Goal: Information Seeking & Learning: Learn about a topic

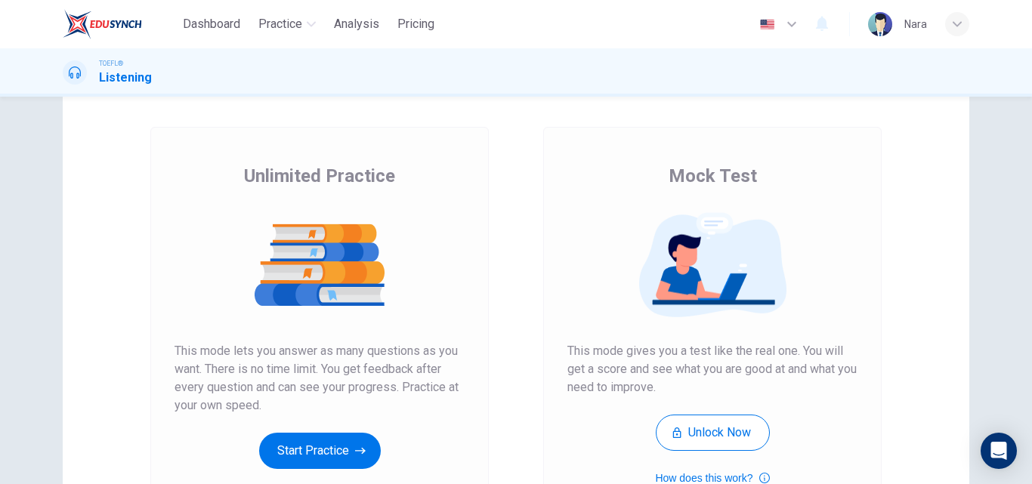
scroll to position [246, 0]
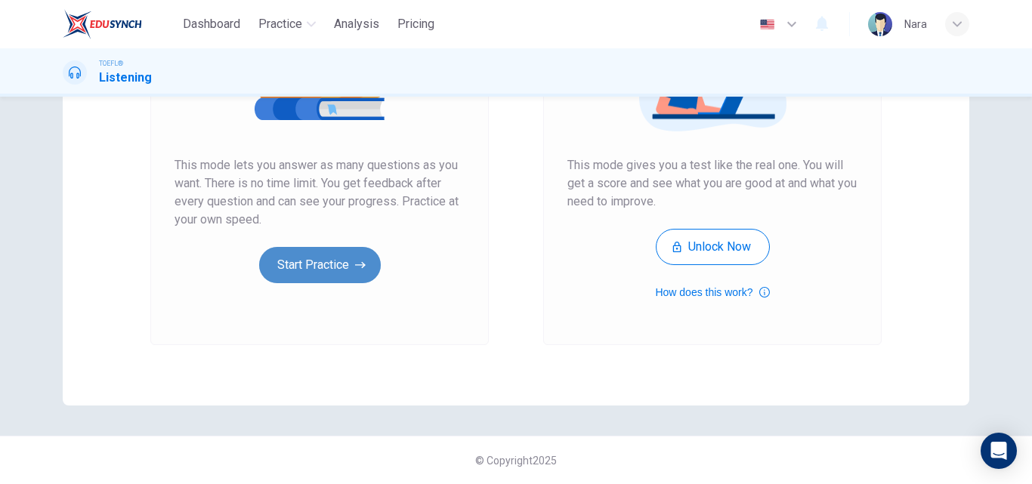
click at [308, 270] on button "Start Practice" at bounding box center [320, 265] width 122 height 36
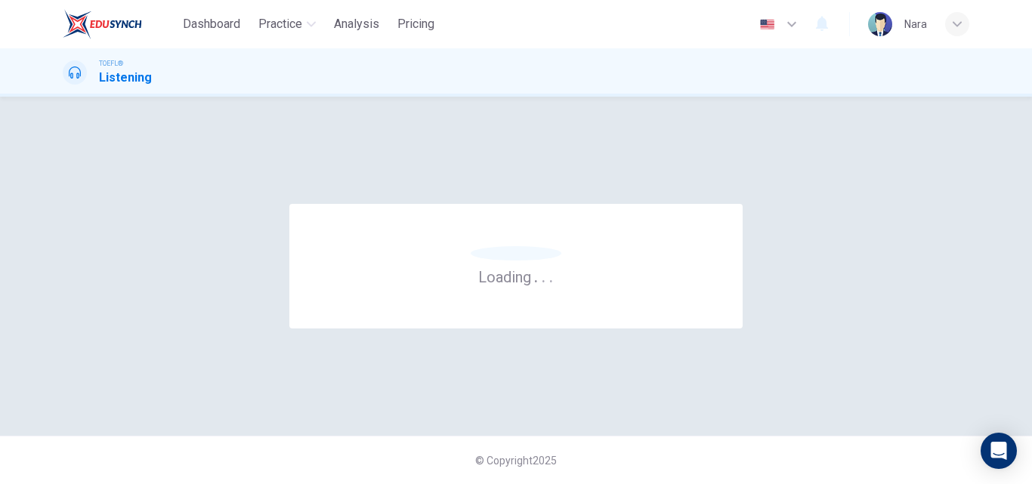
scroll to position [0, 0]
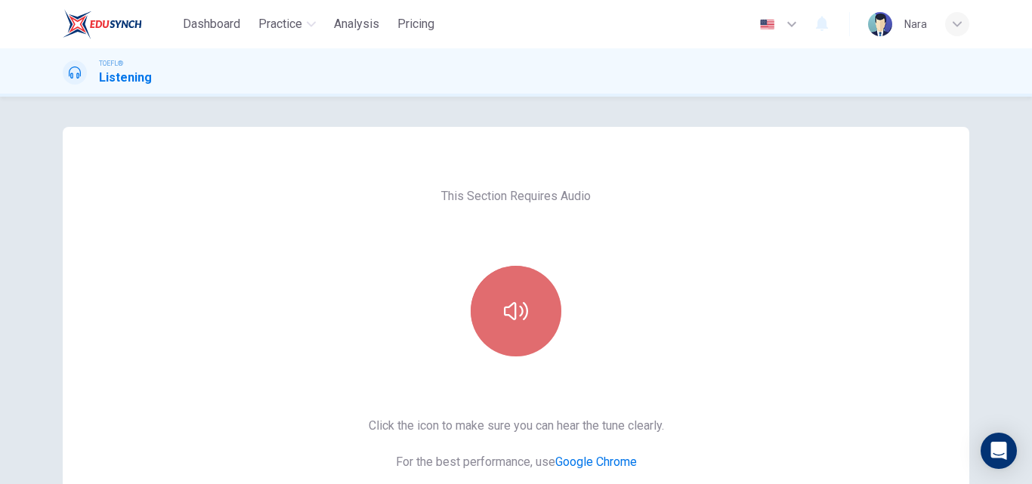
click at [517, 323] on button "button" at bounding box center [515, 311] width 91 height 91
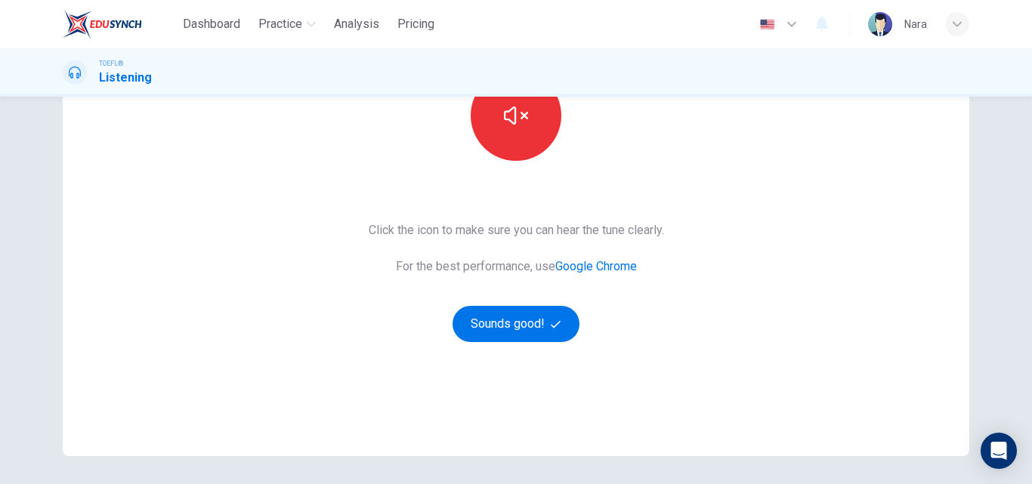
scroll to position [246, 0]
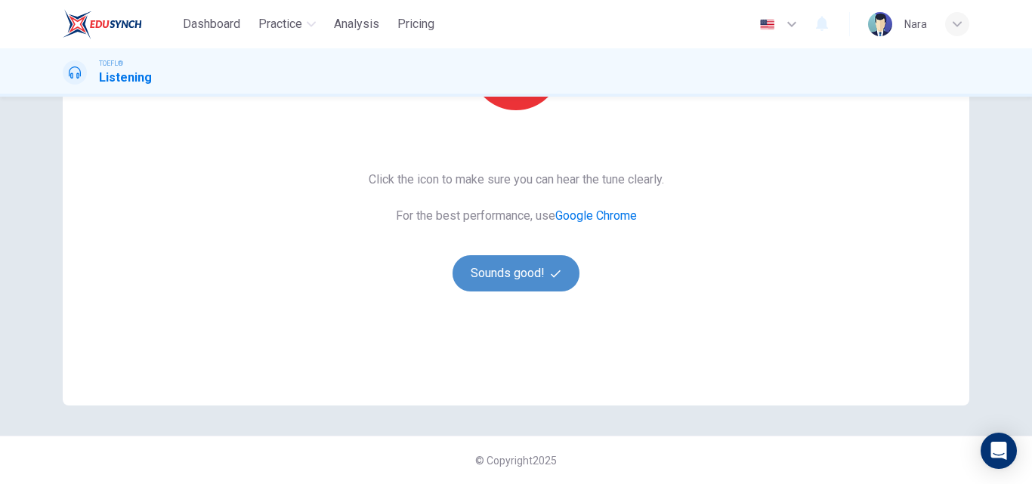
click at [513, 282] on button "Sounds good!" at bounding box center [515, 273] width 127 height 36
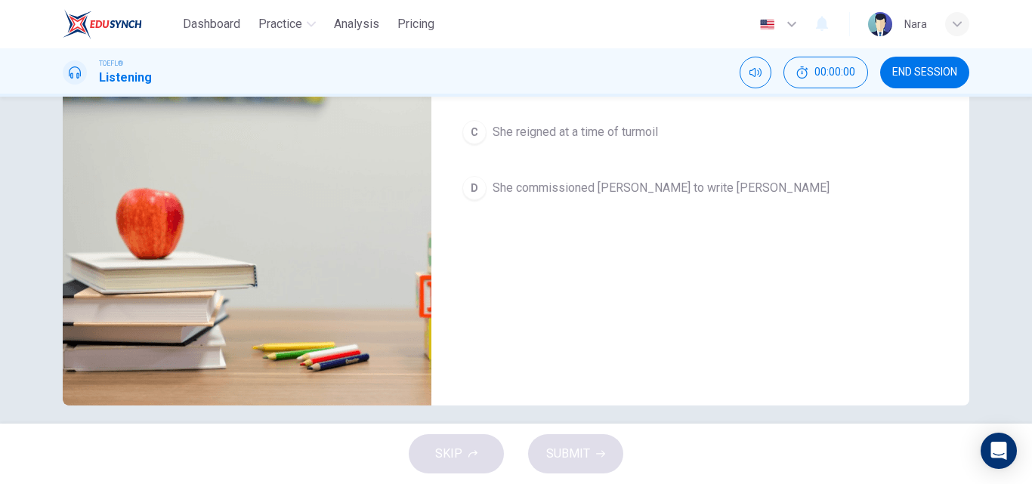
click at [929, 63] on button "END SESSION" at bounding box center [924, 73] width 89 height 32
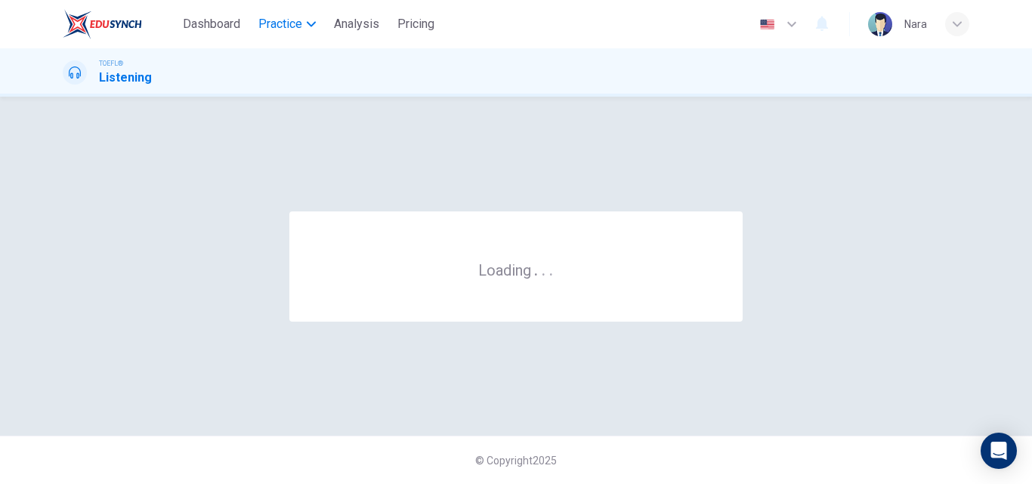
click at [281, 28] on span "Practice" at bounding box center [280, 24] width 44 height 18
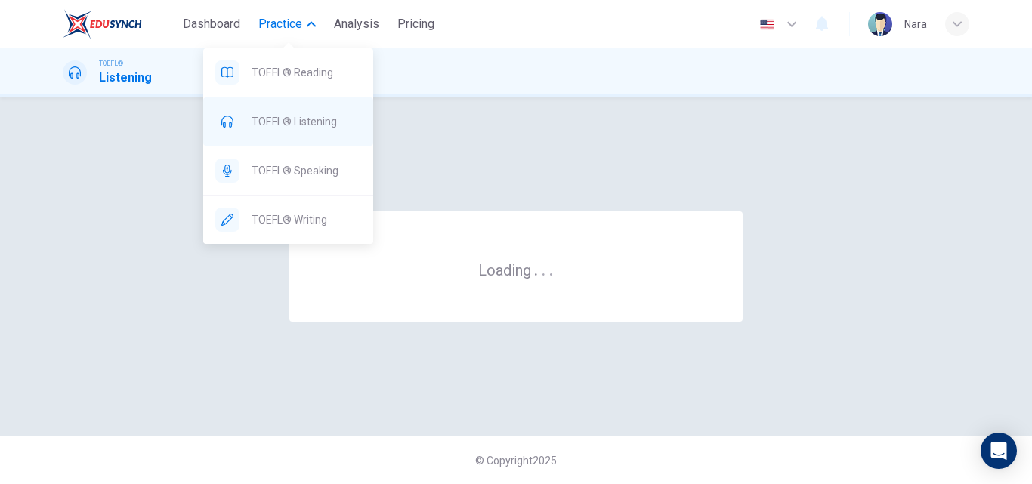
click at [307, 124] on span "TOEFL® Listening" at bounding box center [305, 122] width 109 height 18
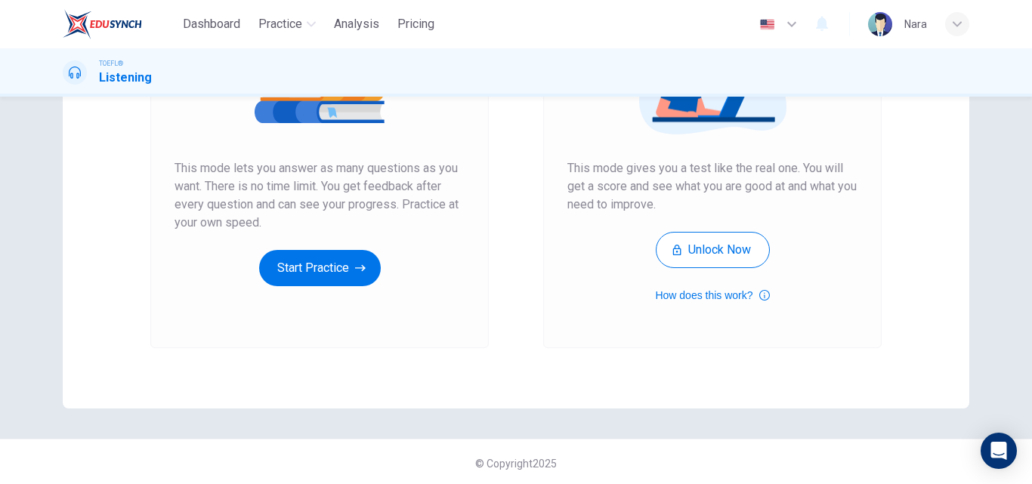
scroll to position [246, 0]
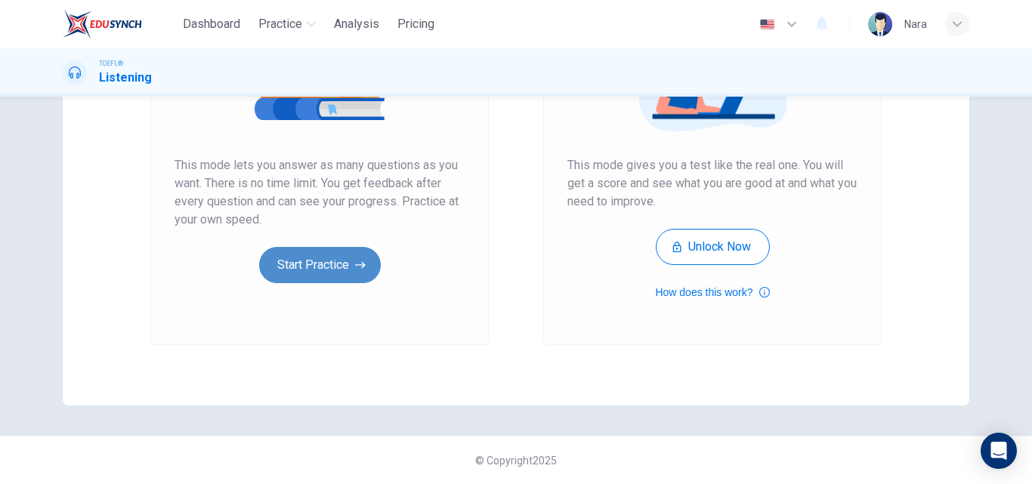
click at [312, 265] on button "Start Practice" at bounding box center [320, 265] width 122 height 36
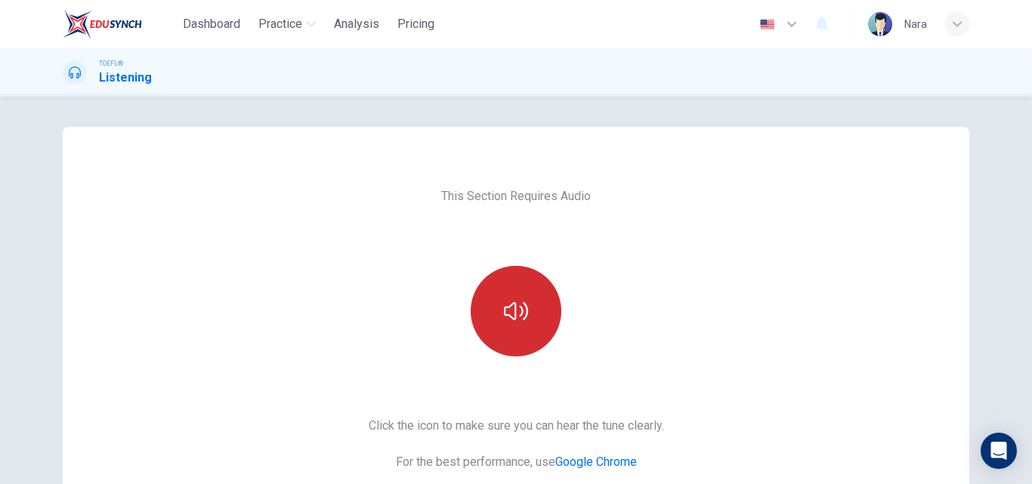
click at [522, 282] on button "button" at bounding box center [515, 311] width 91 height 91
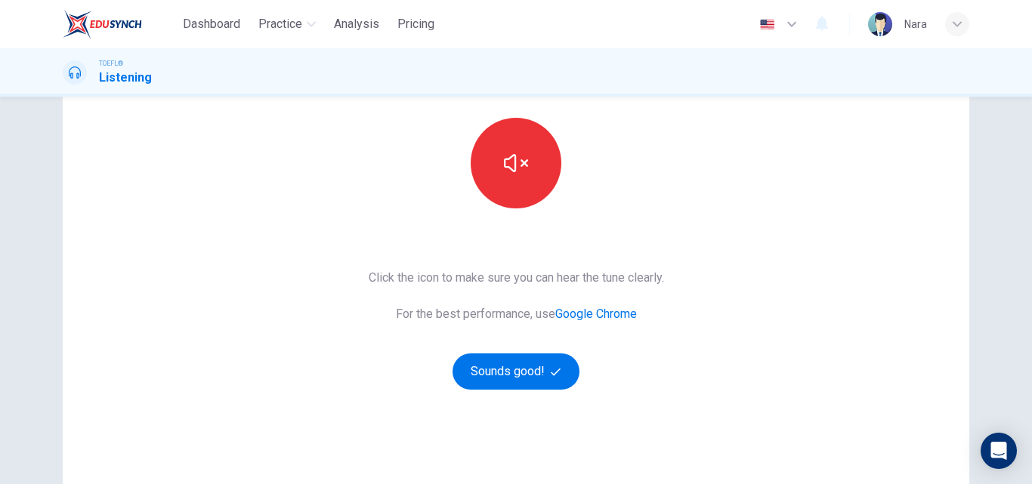
scroll to position [246, 0]
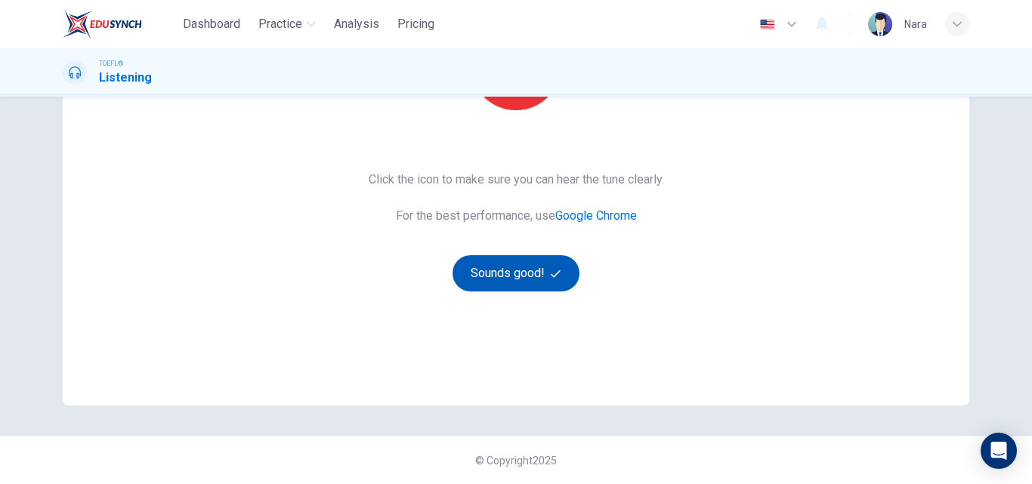
click at [496, 278] on button "Sounds good!" at bounding box center [515, 273] width 127 height 36
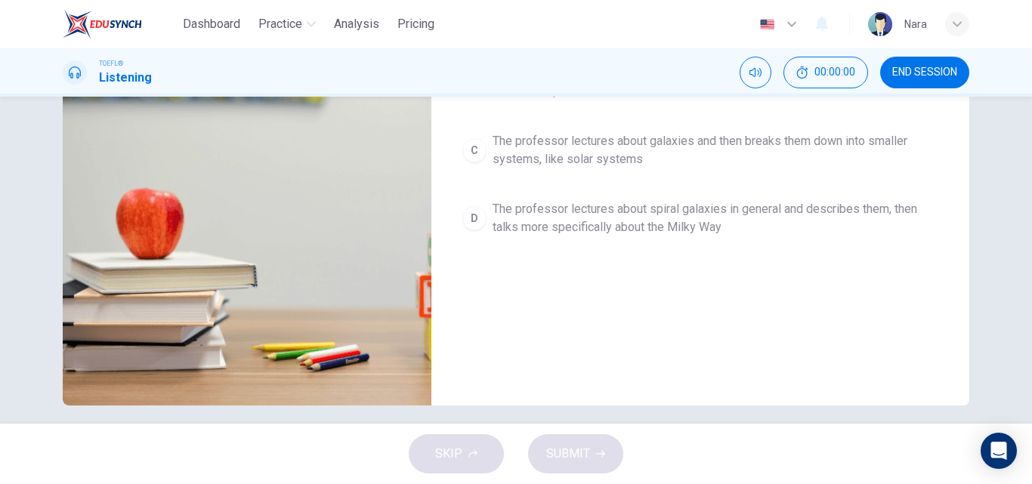
scroll to position [0, 0]
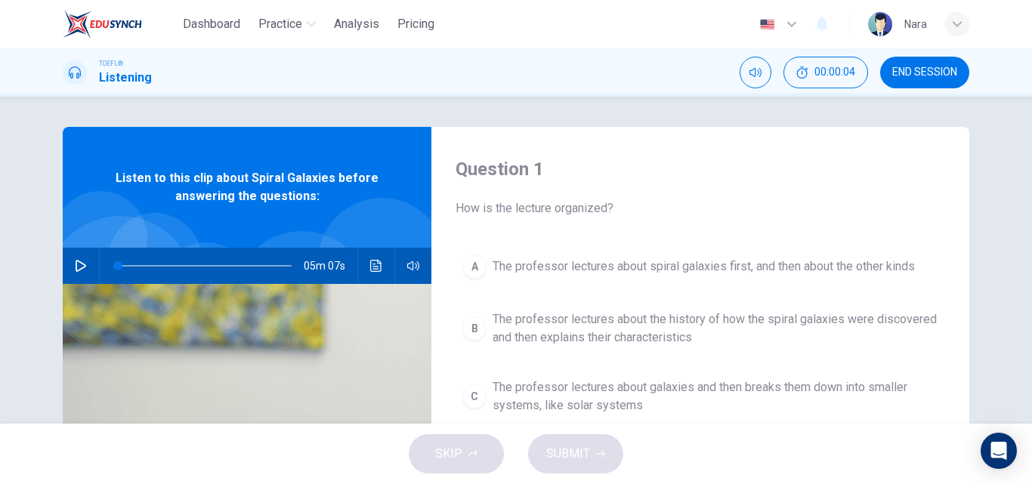
click at [905, 85] on button "END SESSION" at bounding box center [924, 73] width 89 height 32
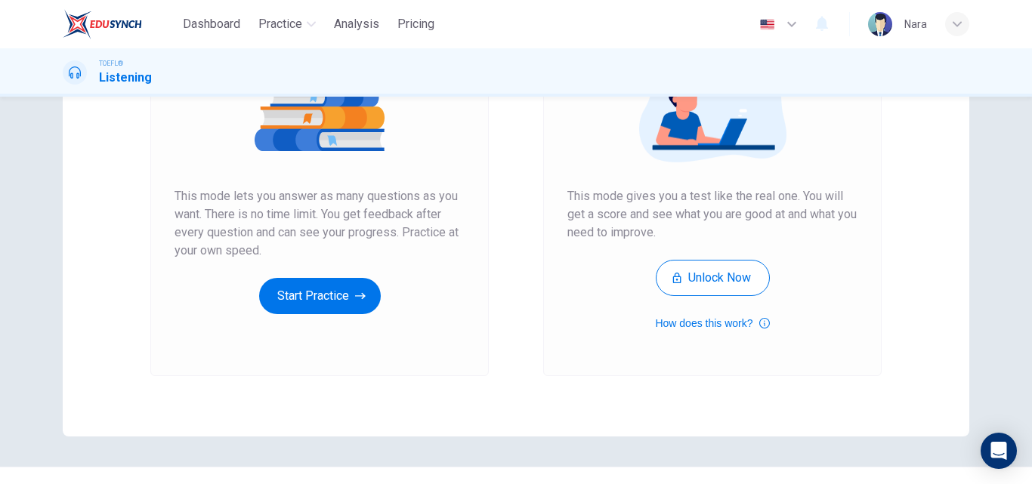
scroll to position [246, 0]
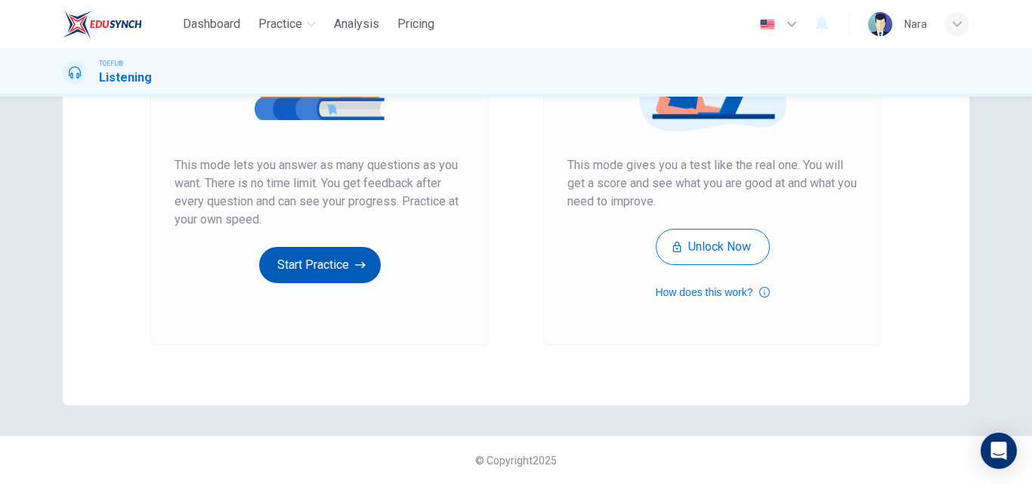
click at [359, 272] on icon "button" at bounding box center [360, 264] width 11 height 15
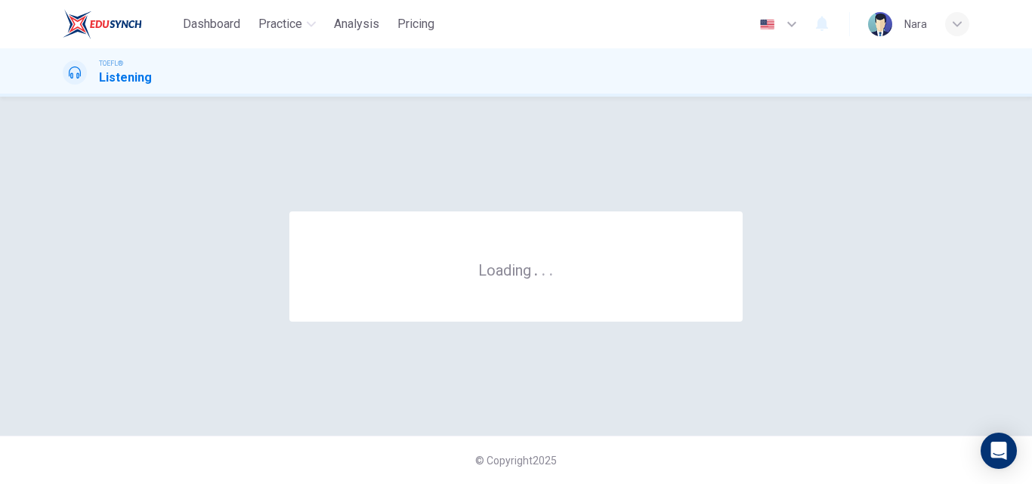
scroll to position [0, 0]
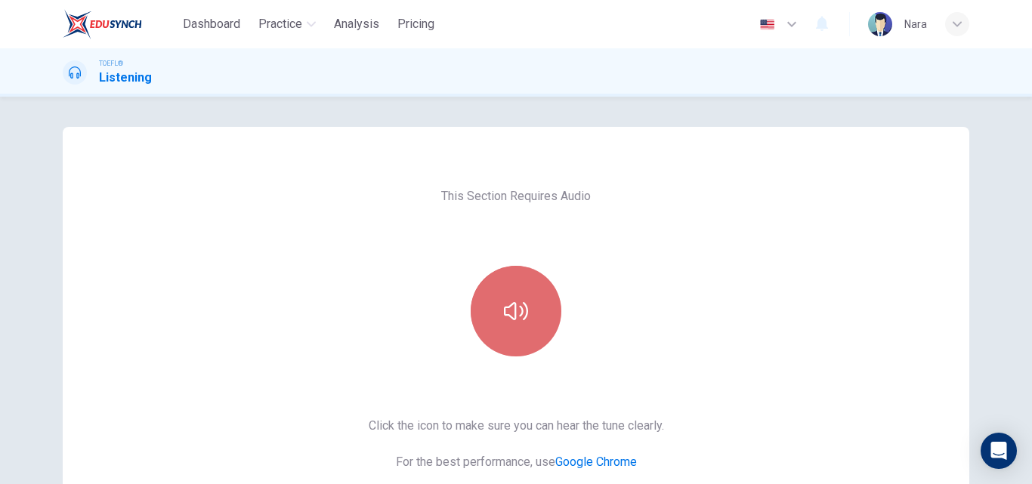
click at [534, 306] on button "button" at bounding box center [515, 311] width 91 height 91
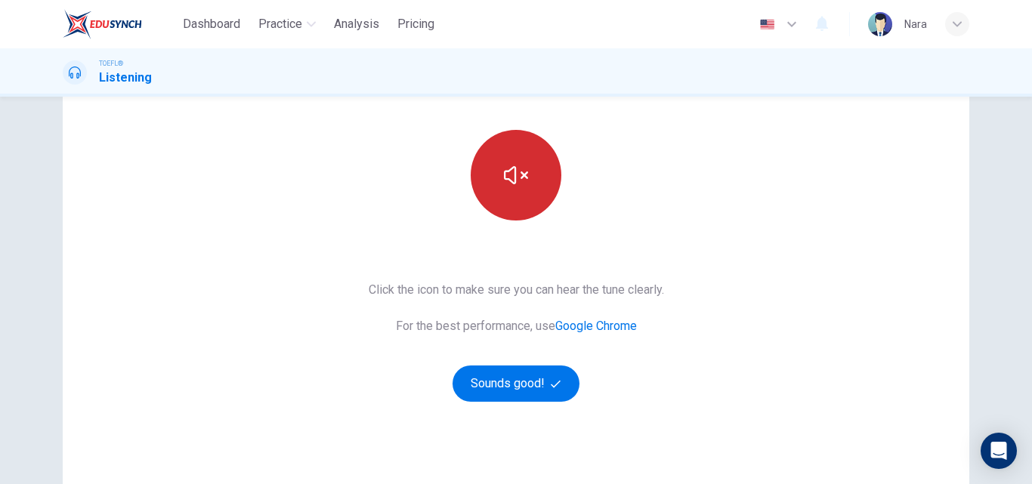
scroll to position [246, 0]
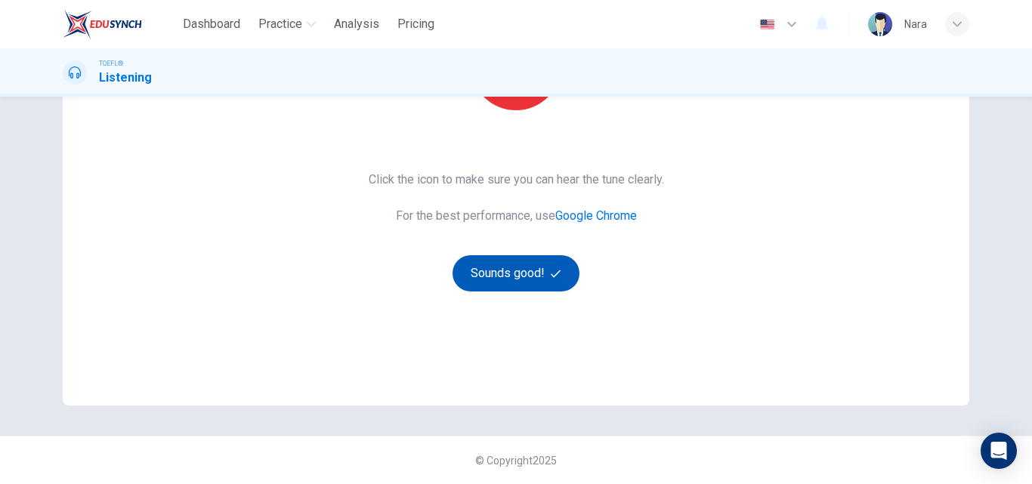
click at [533, 287] on button "Sounds good!" at bounding box center [515, 273] width 127 height 36
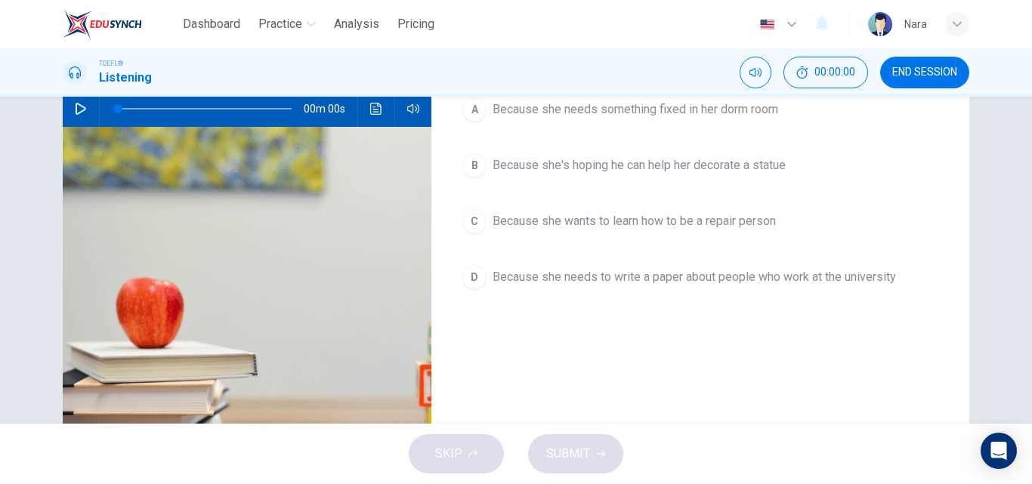
scroll to position [0, 0]
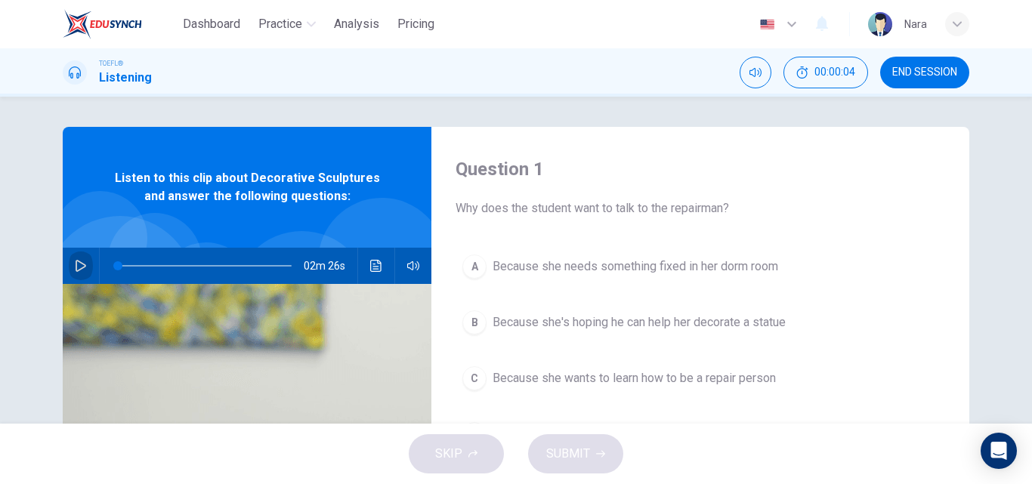
click at [75, 270] on icon "button" at bounding box center [81, 266] width 12 height 12
type input "0"
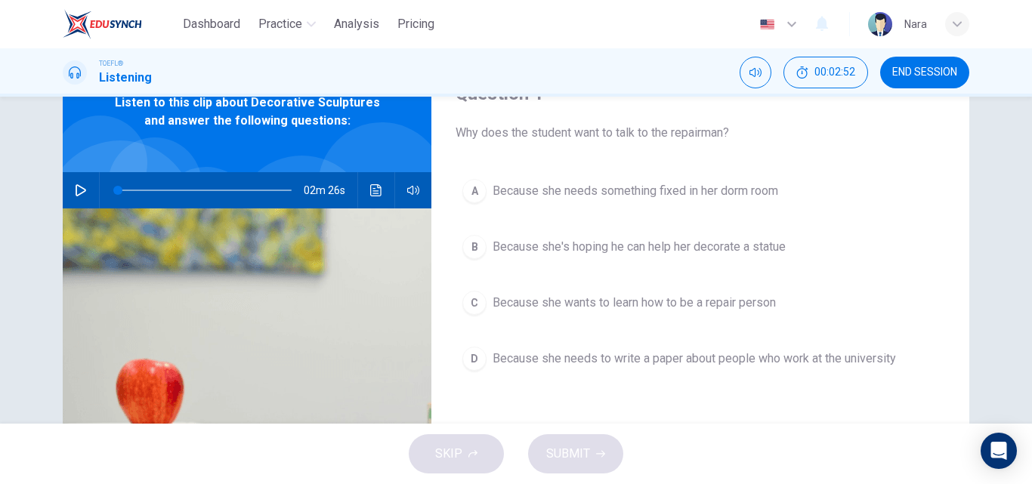
click at [556, 271] on div "A Because she needs something fixed in her dorm room B Because she's hoping he …" at bounding box center [699, 290] width 489 height 236
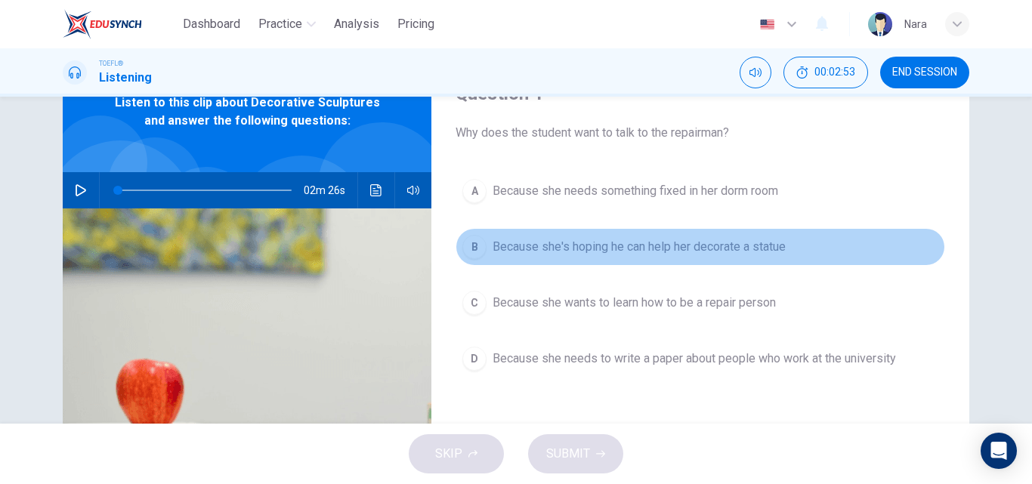
click at [560, 257] on button "B Because she's hoping he can help her decorate a statue" at bounding box center [699, 247] width 489 height 38
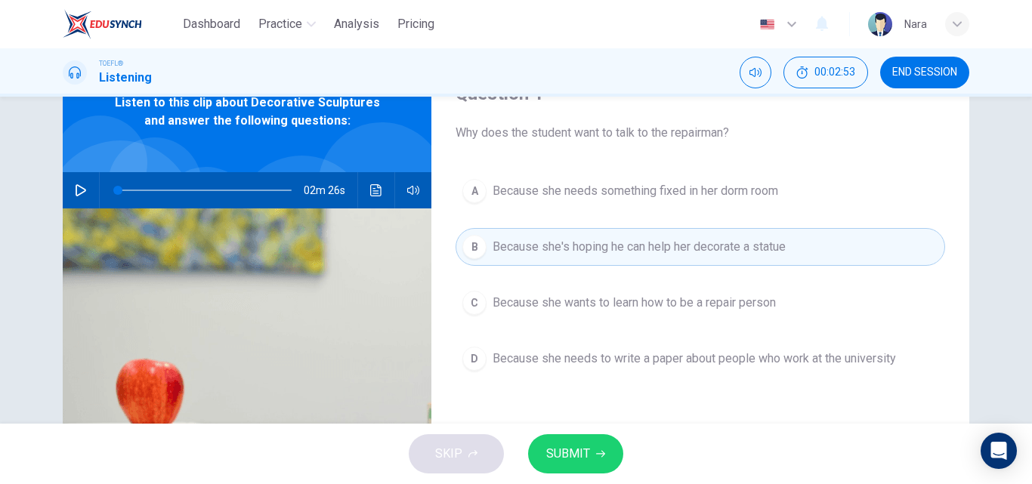
click at [553, 426] on div "SKIP SUBMIT" at bounding box center [516, 454] width 1032 height 60
click at [554, 474] on div "SKIP SUBMIT" at bounding box center [516, 454] width 1032 height 60
click at [546, 458] on span "SUBMIT" at bounding box center [568, 453] width 44 height 21
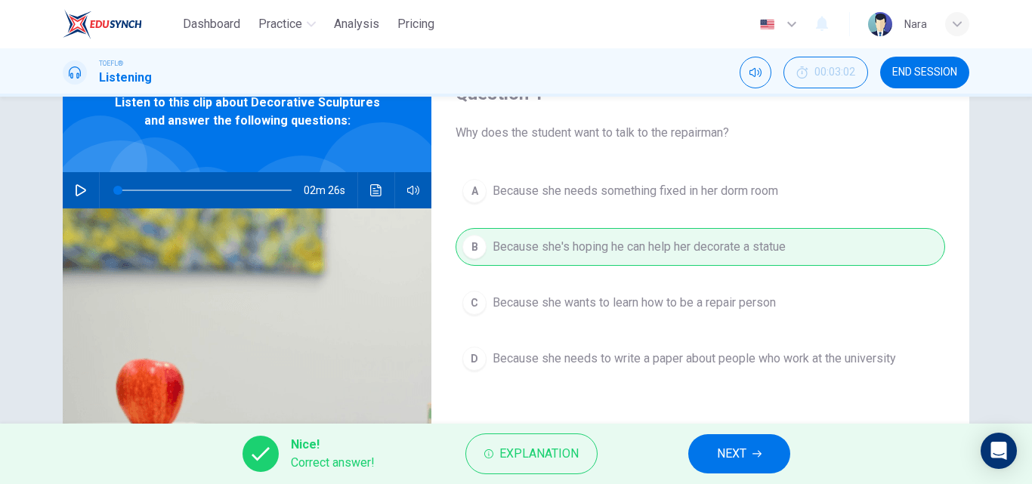
click at [698, 458] on button "NEXT" at bounding box center [739, 453] width 102 height 39
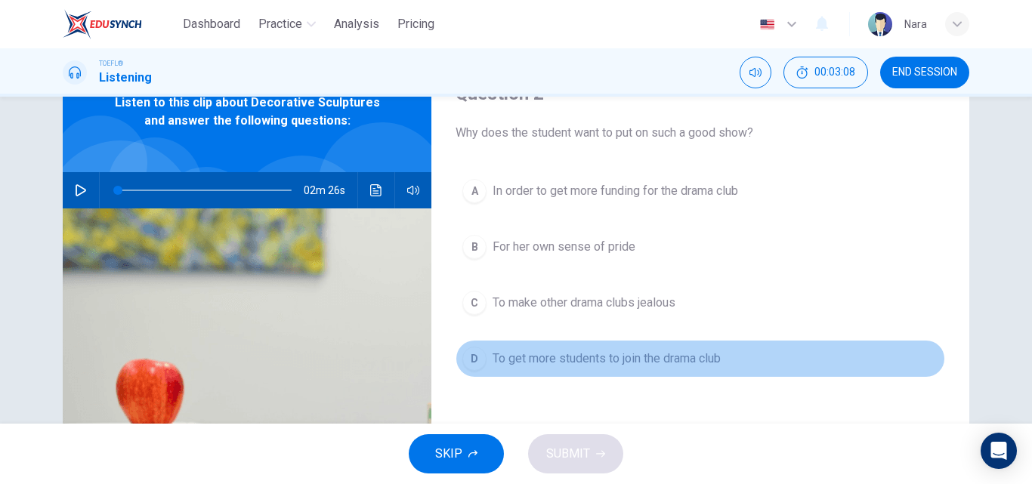
click at [540, 354] on span "To get more students to join the drama club" at bounding box center [606, 359] width 228 height 18
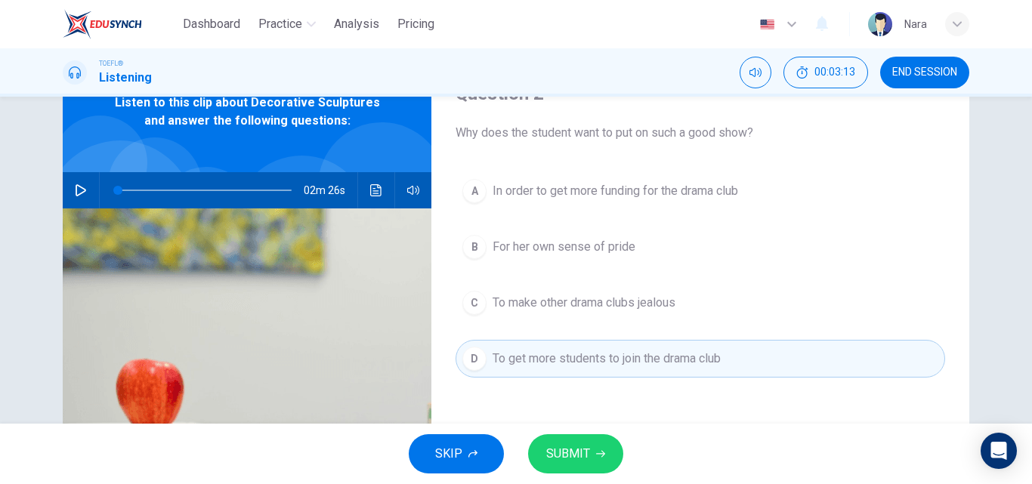
click at [572, 445] on span "SUBMIT" at bounding box center [568, 453] width 44 height 21
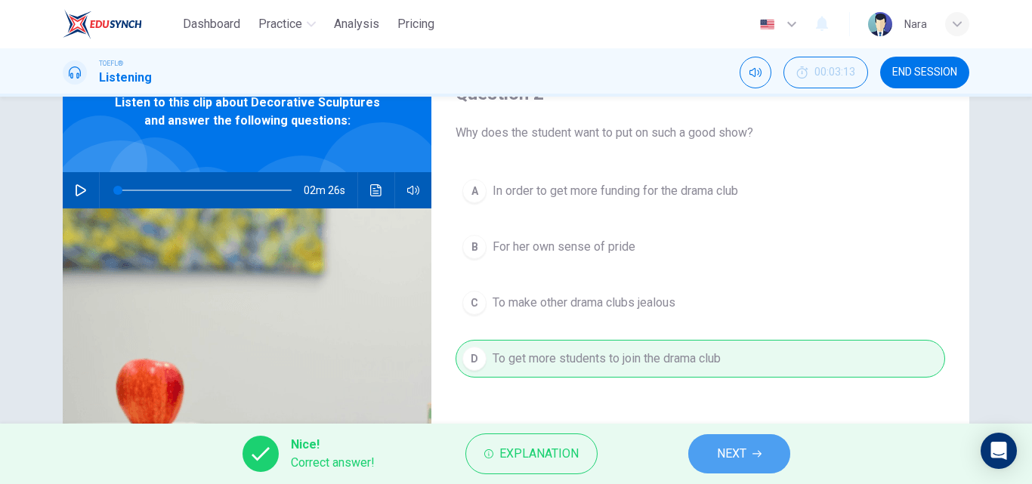
click at [712, 457] on button "NEXT" at bounding box center [739, 453] width 102 height 39
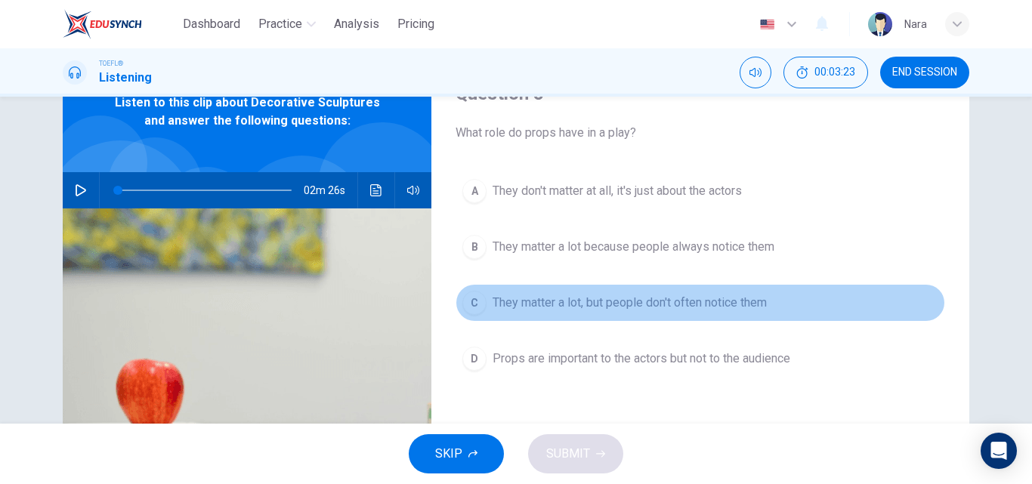
click at [513, 316] on button "C They matter a lot, but people don't often notice them" at bounding box center [699, 303] width 489 height 38
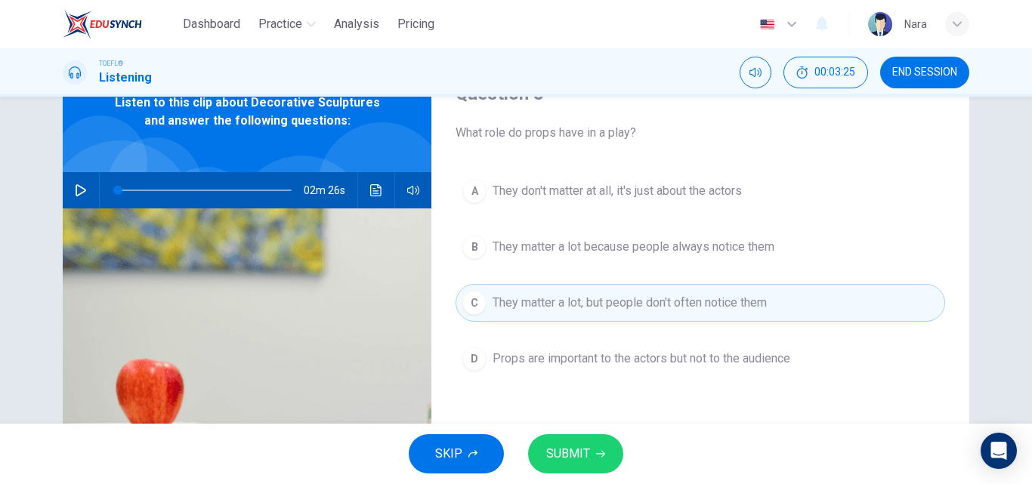
click at [574, 449] on span "SUBMIT" at bounding box center [568, 453] width 44 height 21
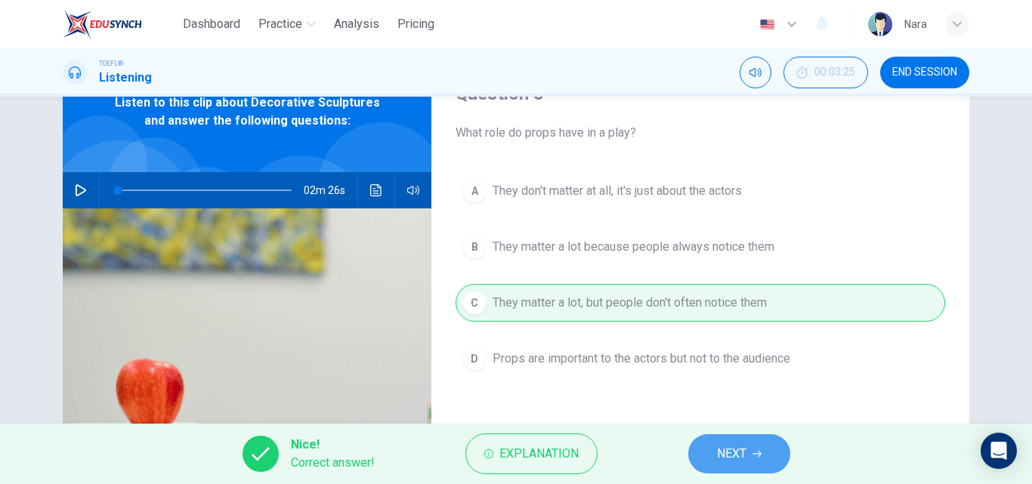
click at [732, 443] on button "NEXT" at bounding box center [739, 453] width 102 height 39
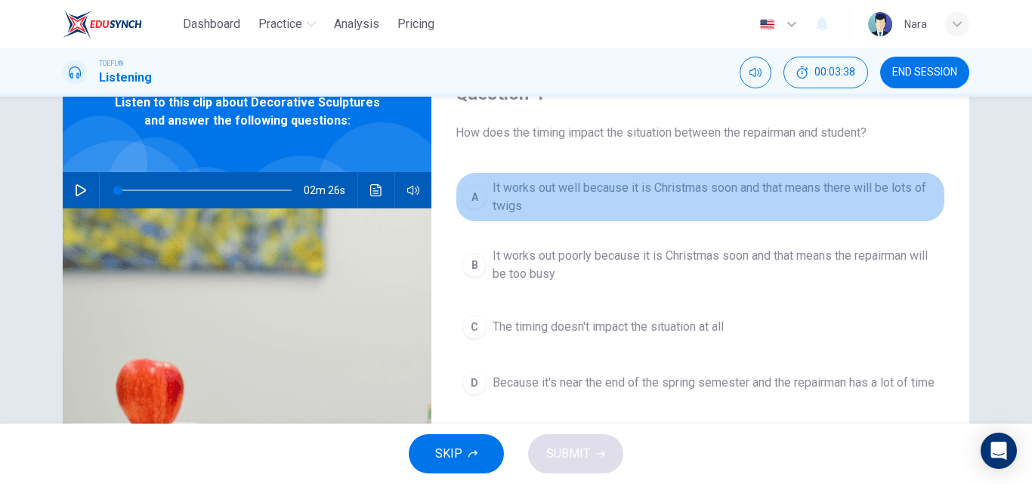
click at [750, 215] on button "A It works out well because it is Christmas soon and that means there will be l…" at bounding box center [699, 197] width 489 height 50
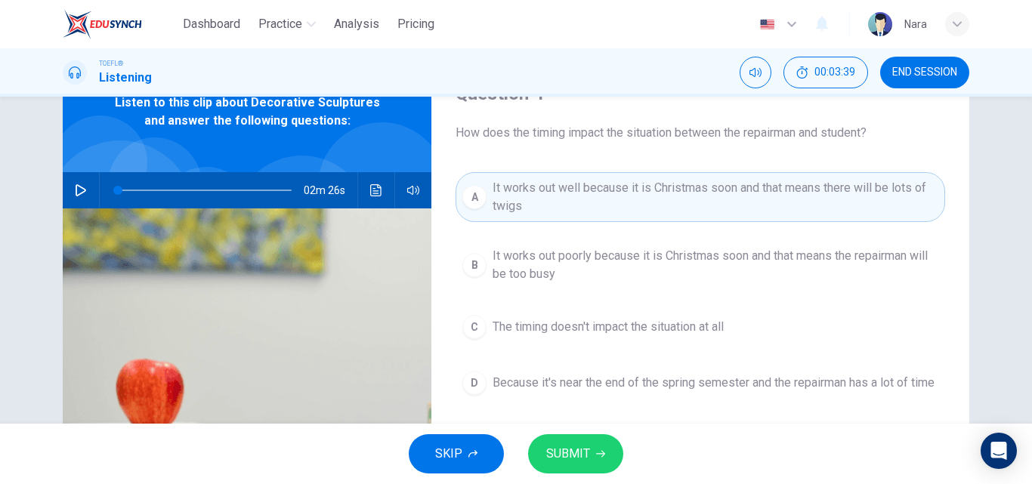
click at [577, 427] on div "SKIP SUBMIT" at bounding box center [516, 454] width 1032 height 60
click at [578, 455] on span "SUBMIT" at bounding box center [568, 453] width 44 height 21
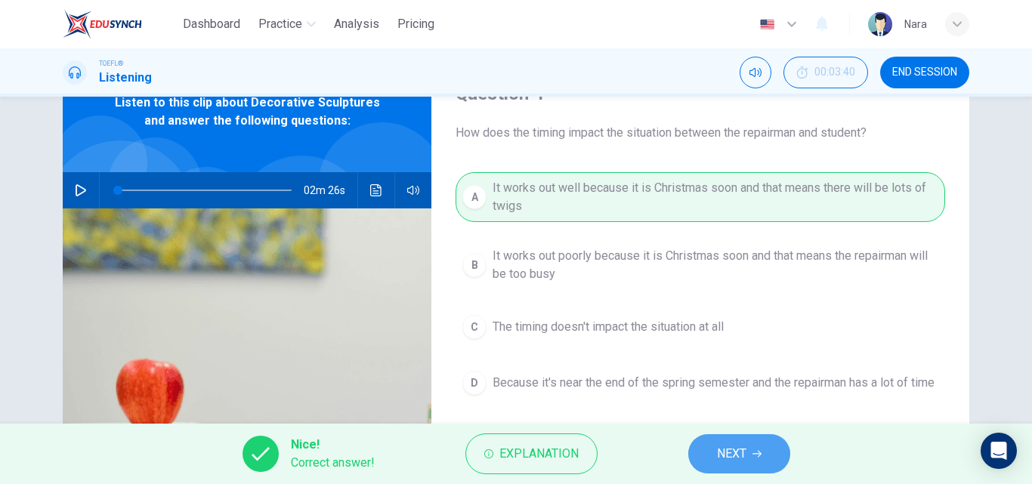
click at [718, 449] on span "NEXT" at bounding box center [731, 453] width 29 height 21
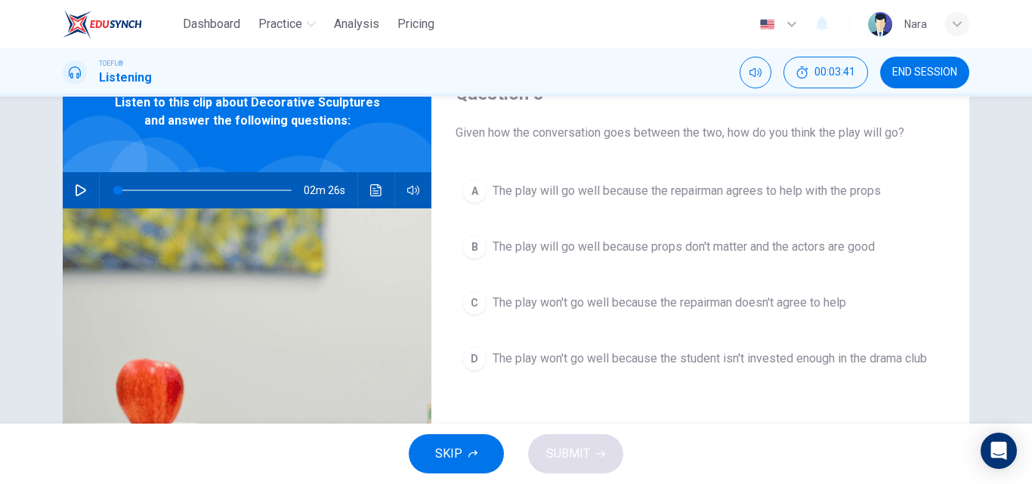
scroll to position [0, 0]
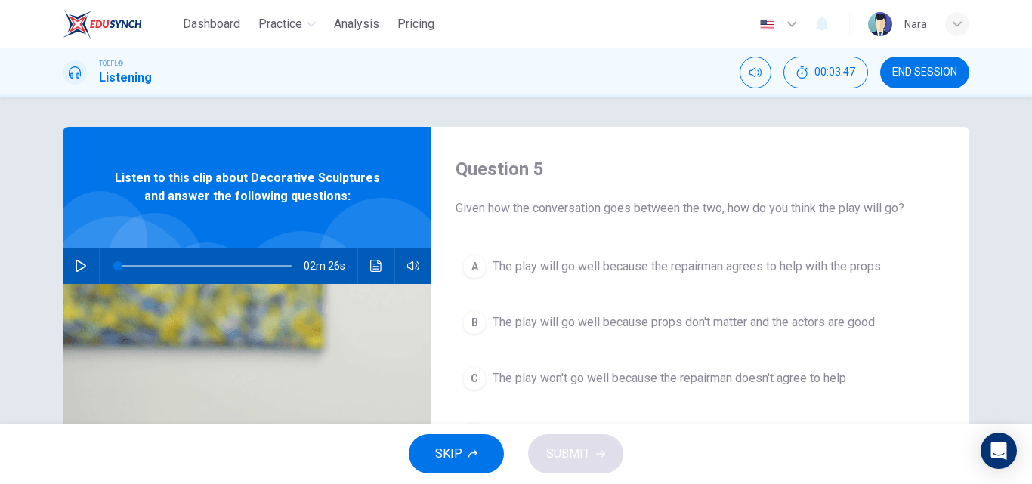
click at [648, 279] on button "A The play will go well because the repairman agrees to help with the props" at bounding box center [699, 267] width 489 height 38
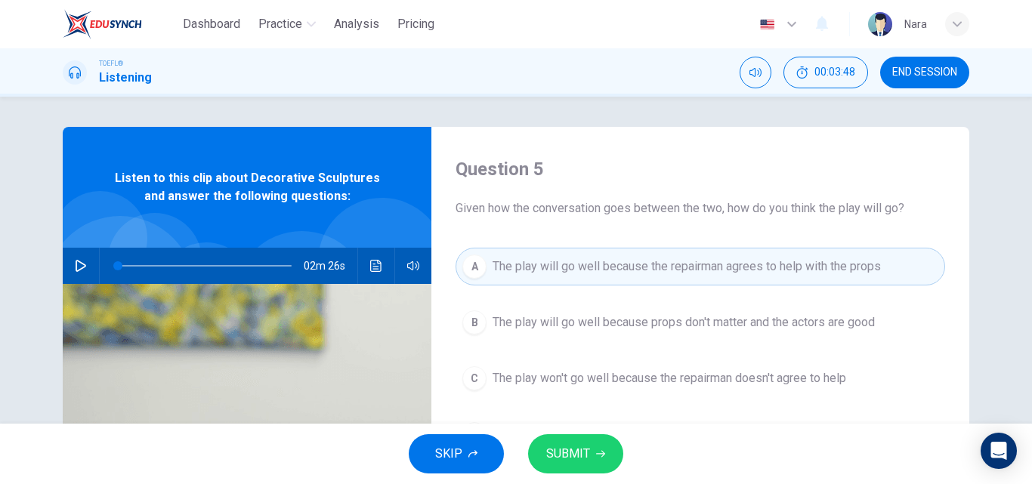
scroll to position [76, 0]
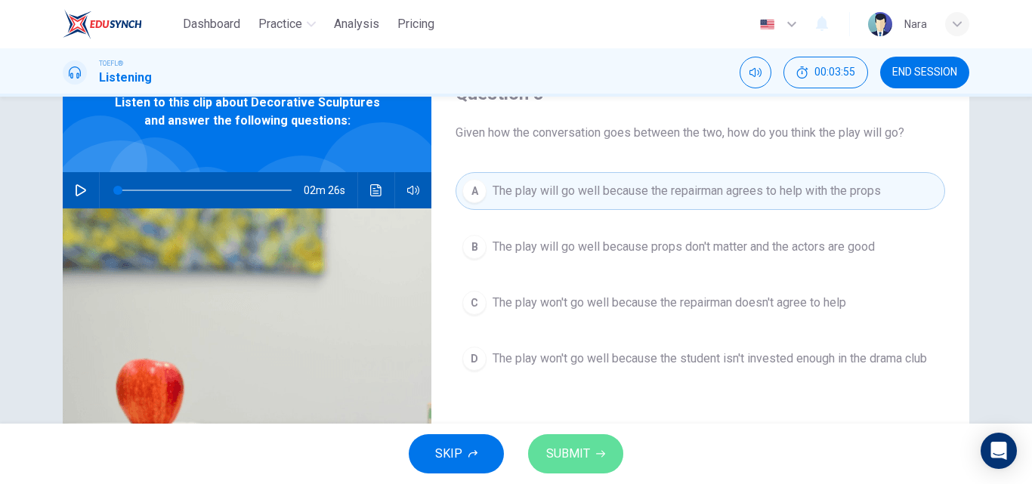
click at [591, 437] on button "SUBMIT" at bounding box center [575, 453] width 95 height 39
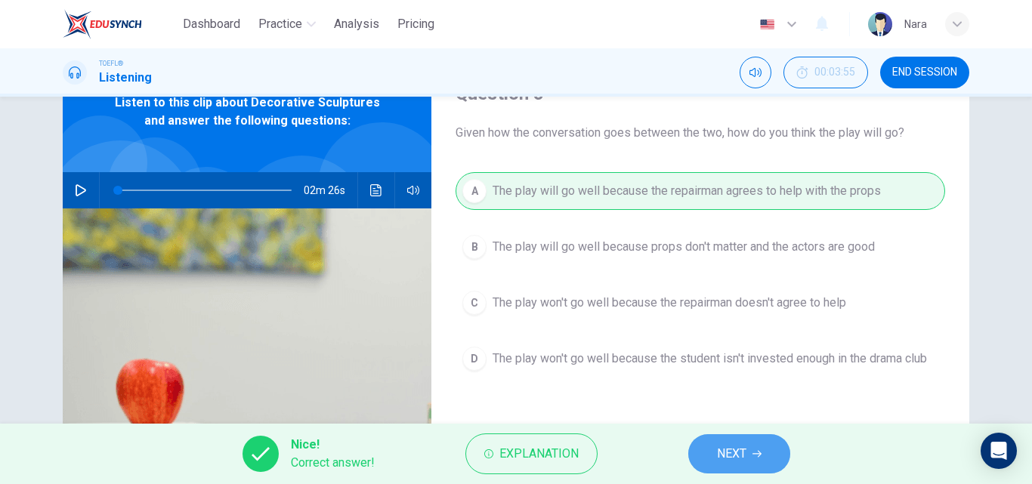
click at [720, 459] on span "NEXT" at bounding box center [731, 453] width 29 height 21
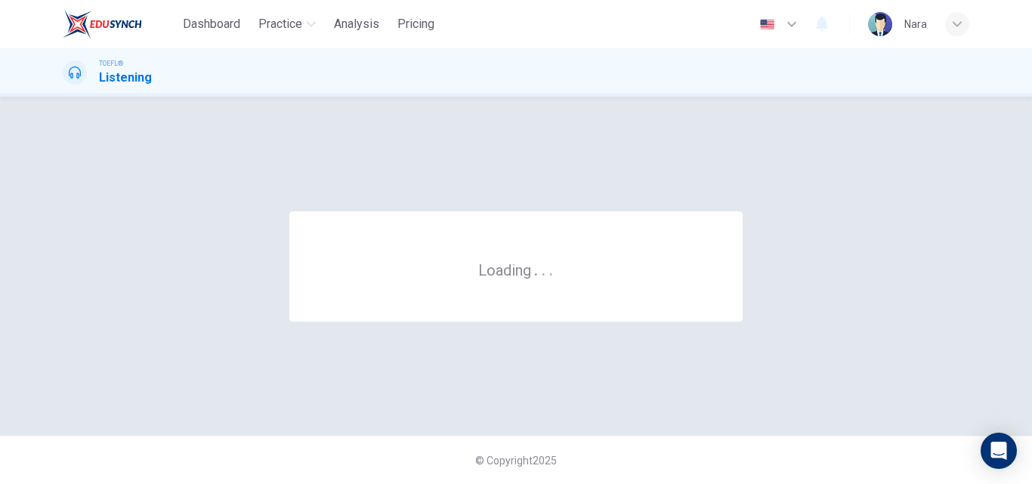
scroll to position [0, 0]
